Goal: Navigation & Orientation: Find specific page/section

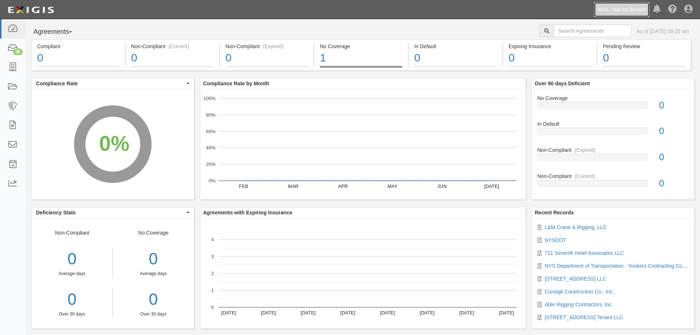
click at [624, 2] on link "MTA - Not for Benefit" at bounding box center [621, 9] width 55 height 15
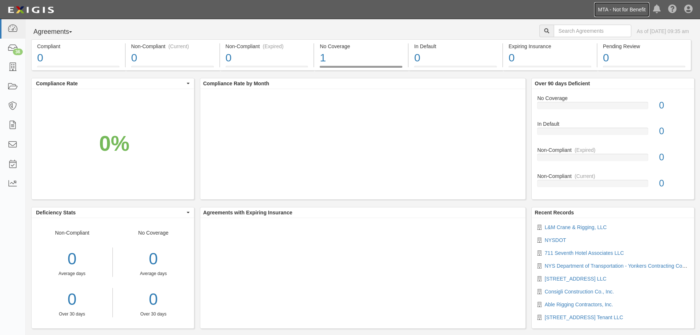
click at [620, 13] on link "MTA - Not for Benefit" at bounding box center [621, 9] width 55 height 15
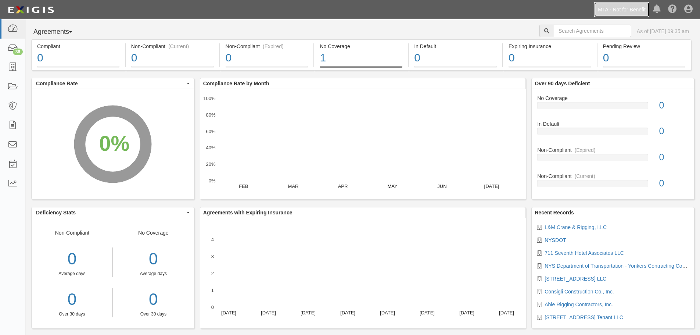
click at [636, 11] on link "MTA - Not for Benefit" at bounding box center [621, 9] width 55 height 15
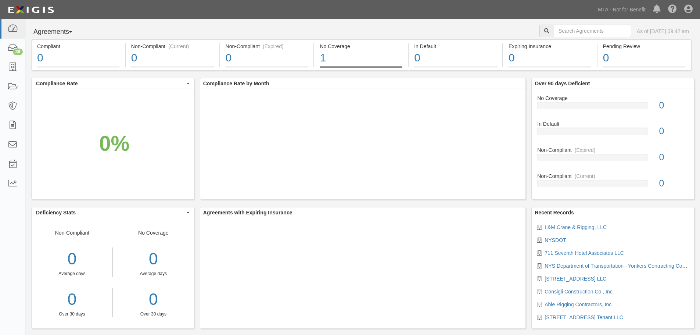
scroll to position [3, 0]
